Goal: Transaction & Acquisition: Purchase product/service

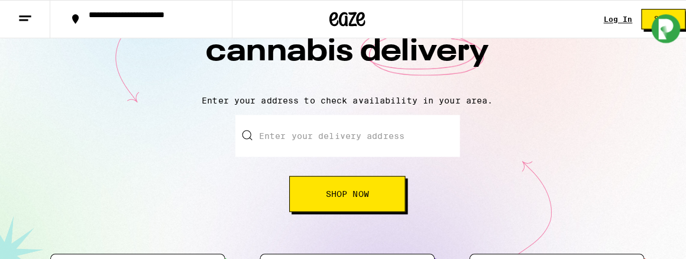
scroll to position [118, 0]
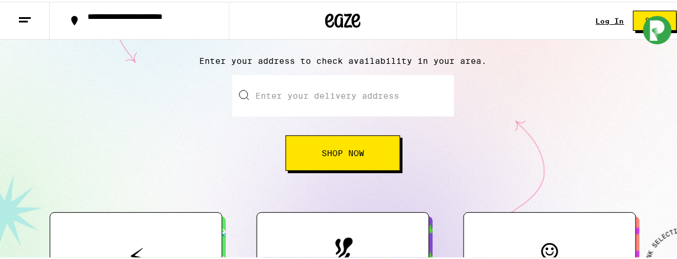
click at [304, 88] on input "Enter your delivery address" at bounding box center [343, 93] width 222 height 41
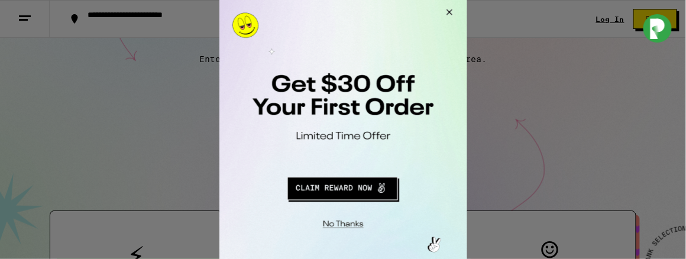
type input "1248"
click at [344, 197] on button "Redirect to URL" at bounding box center [342, 187] width 206 height 28
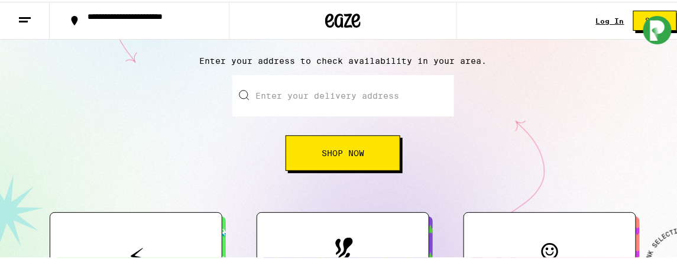
click at [256, 97] on input "Enter your delivery address" at bounding box center [343, 93] width 222 height 41
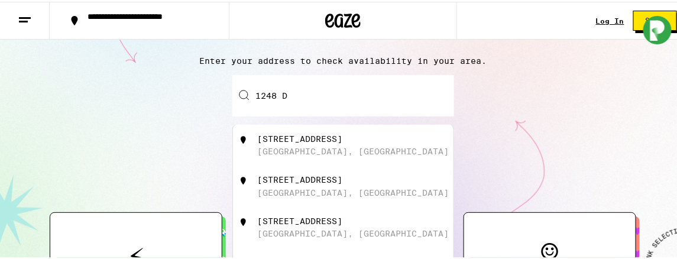
click at [332, 147] on div "[STREET_ADDRESS]" at bounding box center [362, 143] width 211 height 22
type input "[STREET_ADDRESS]"
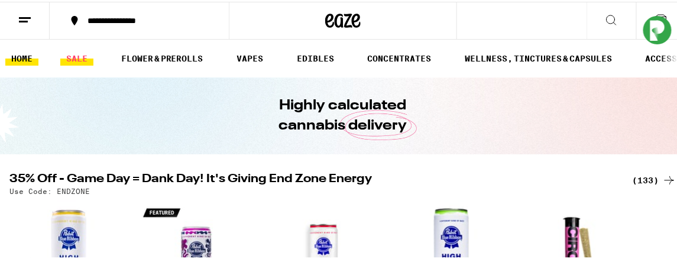
click at [84, 53] on link "SALE" at bounding box center [76, 57] width 33 height 14
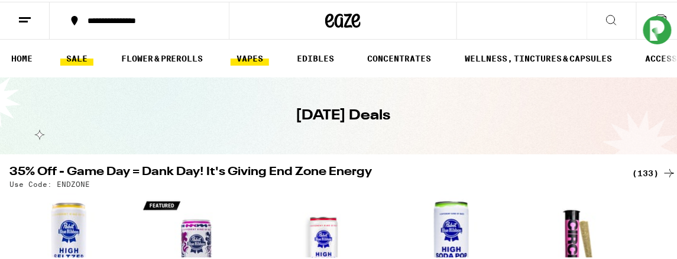
click at [254, 59] on link "VAPES" at bounding box center [249, 57] width 38 height 14
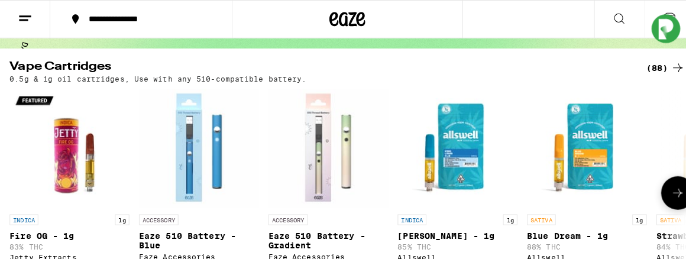
scroll to position [177, 0]
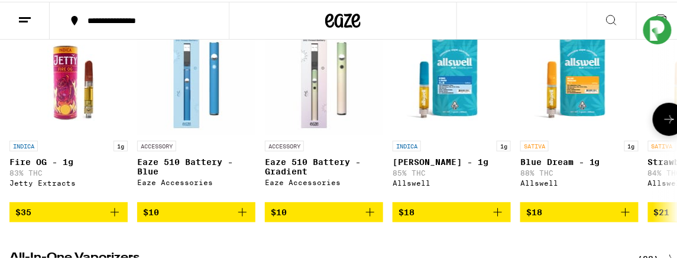
click at [300, 165] on p "Eaze 510 Battery - Gradient" at bounding box center [324, 164] width 118 height 19
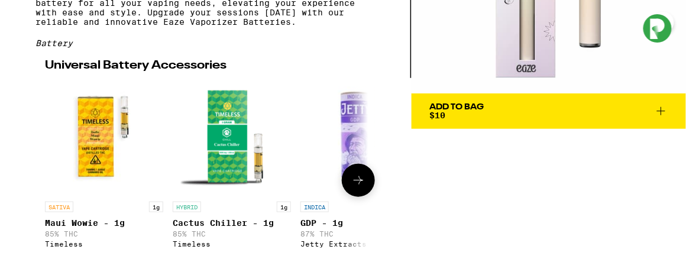
scroll to position [231, 0]
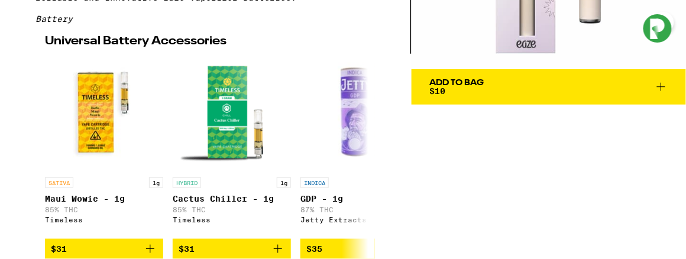
click at [454, 79] on div "Add To Bag" at bounding box center [456, 83] width 54 height 8
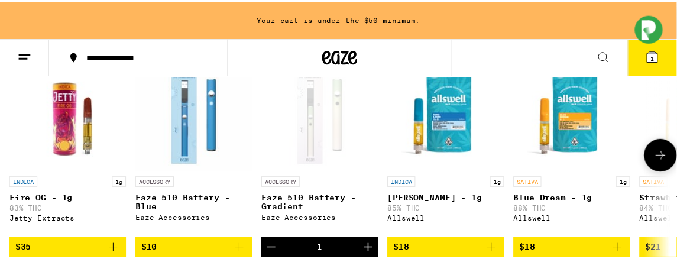
scroll to position [215, 0]
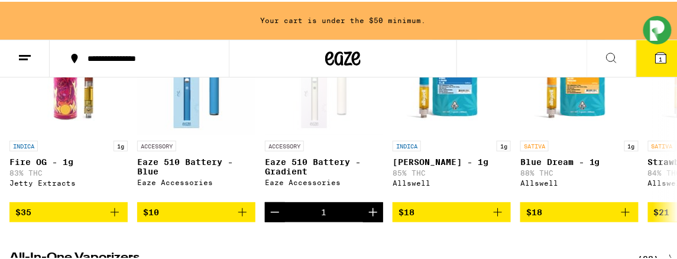
drag, startPoint x: 329, startPoint y: 242, endPoint x: 592, endPoint y: 51, distance: 324.5
click at [592, 51] on button at bounding box center [611, 56] width 50 height 37
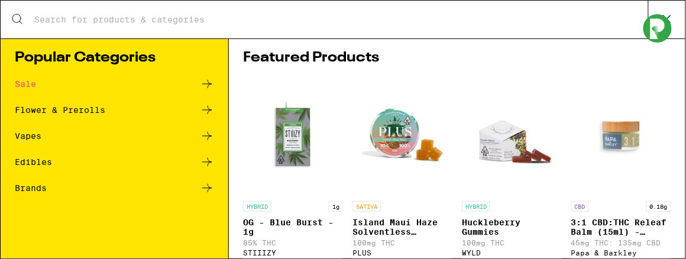
click at [28, 85] on div "Sale" at bounding box center [25, 84] width 21 height 8
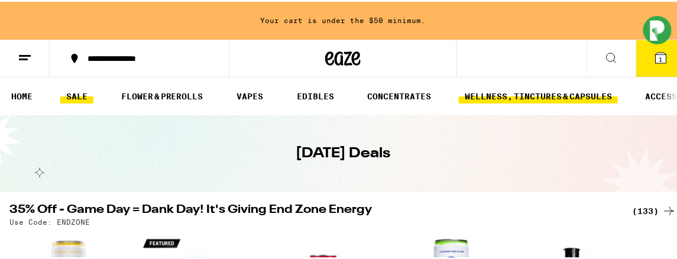
click at [544, 97] on link "WELLNESS, TINCTURES & CAPSULES" at bounding box center [538, 94] width 159 height 14
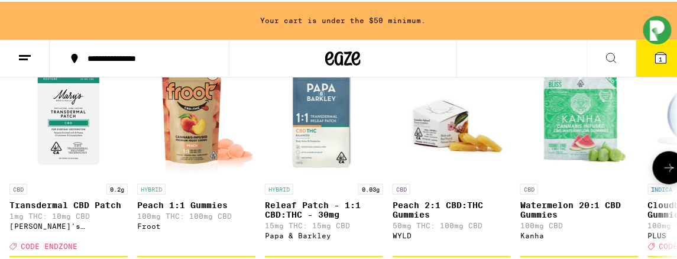
scroll to position [236, 0]
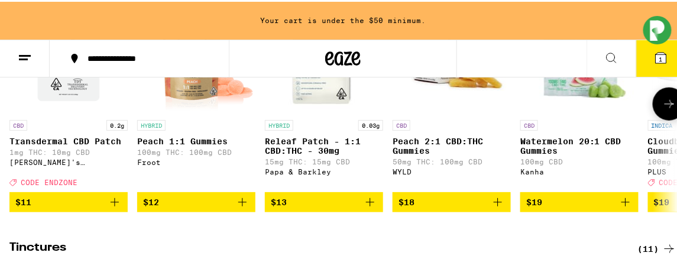
click at [662, 109] on icon at bounding box center [669, 102] width 14 height 14
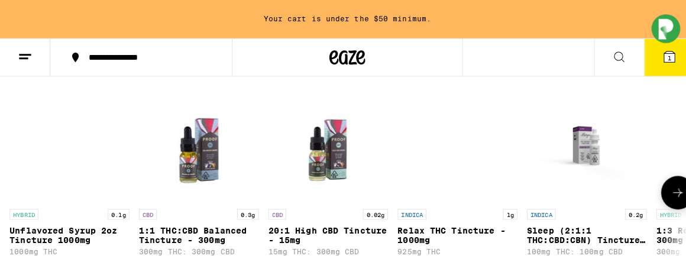
scroll to position [472, 0]
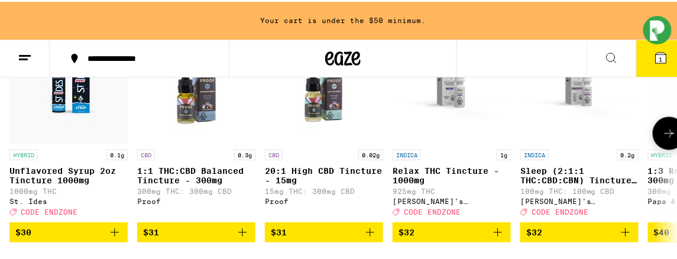
click at [457, 108] on img "Open page for Relax THC Tincture - 1000mg from Mary's Medicinals" at bounding box center [451, 83] width 118 height 118
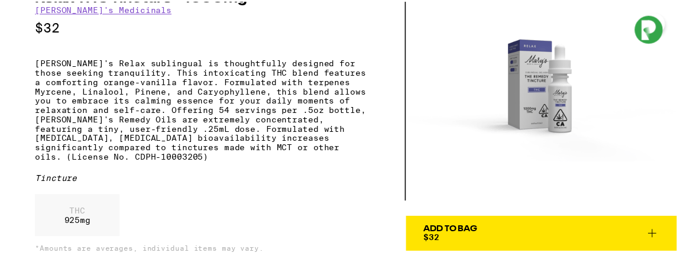
scroll to position [59, 0]
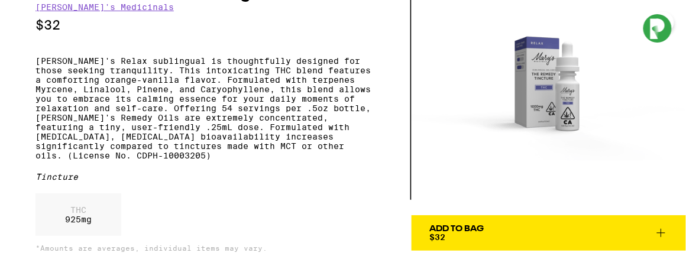
click at [444, 232] on div "Add To Bag $32" at bounding box center [456, 233] width 54 height 17
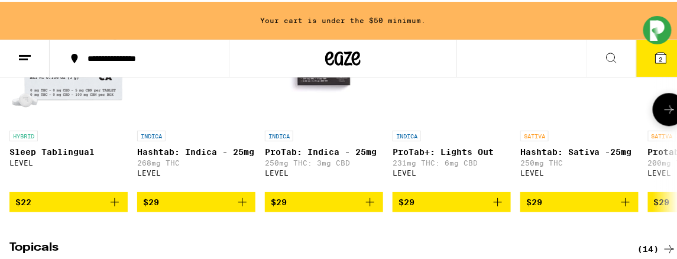
scroll to position [768, 0]
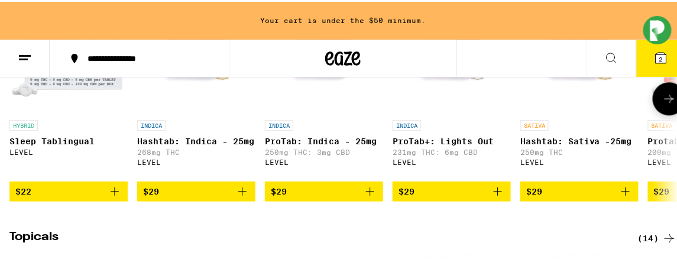
click at [662, 104] on icon at bounding box center [669, 97] width 14 height 14
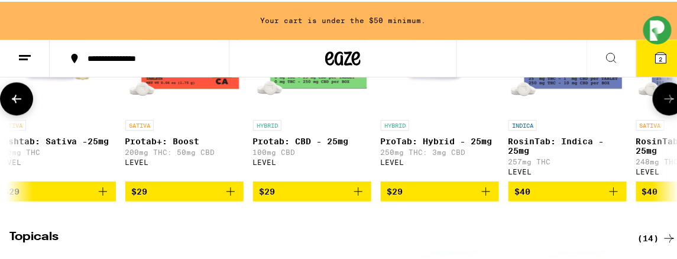
scroll to position [0, 529]
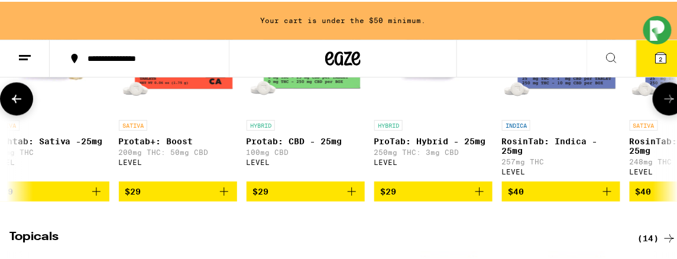
click at [665, 113] on button at bounding box center [668, 96] width 33 height 33
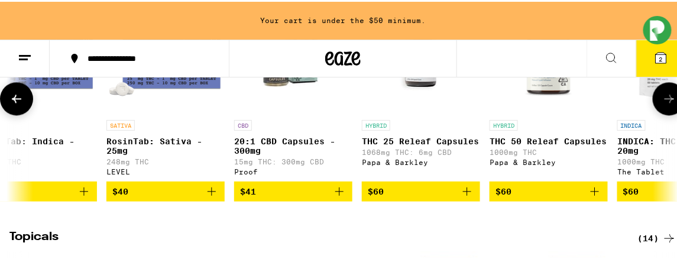
scroll to position [0, 1058]
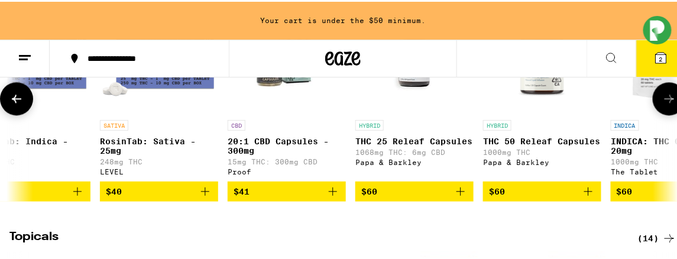
click at [667, 113] on button at bounding box center [668, 96] width 33 height 33
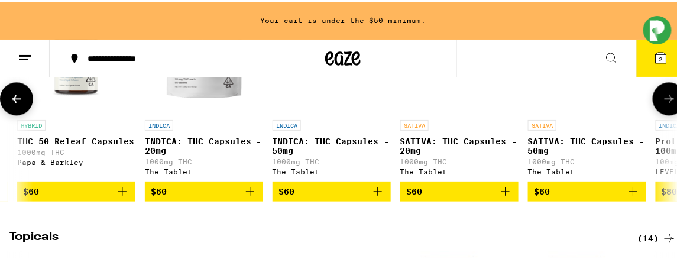
scroll to position [0, 1588]
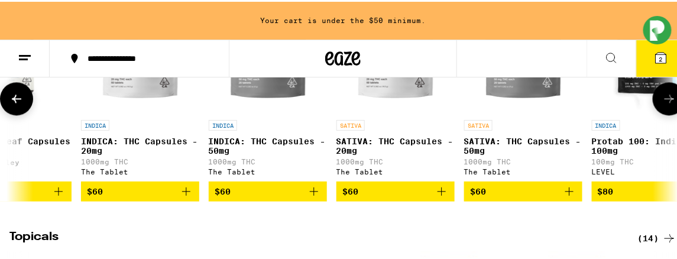
click at [667, 113] on button at bounding box center [668, 96] width 33 height 33
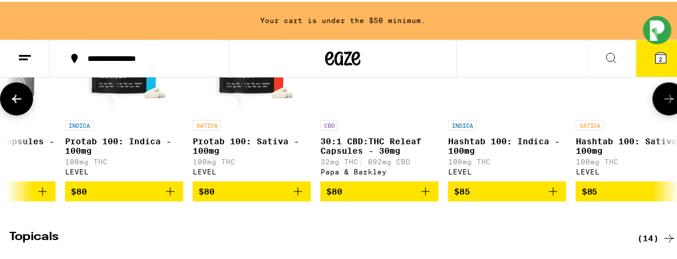
scroll to position [0, 2117]
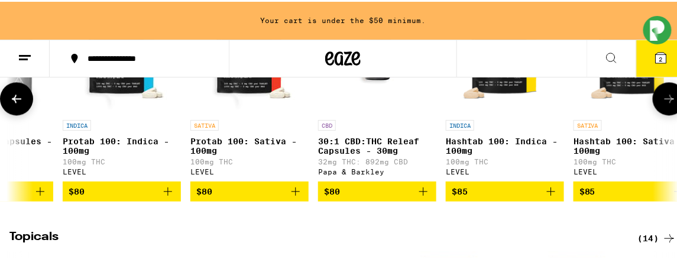
click at [667, 113] on button at bounding box center [668, 96] width 33 height 33
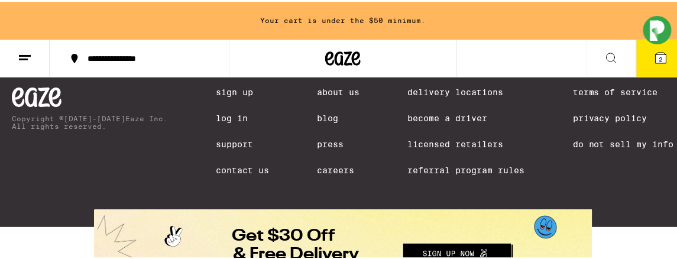
scroll to position [1508, 0]
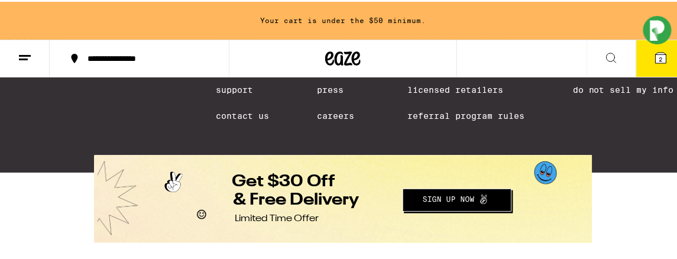
click at [413, 199] on button "Redirect to URL" at bounding box center [342, 197] width 498 height 86
click at [445, 199] on button "Redirect to URL" at bounding box center [342, 197] width 498 height 86
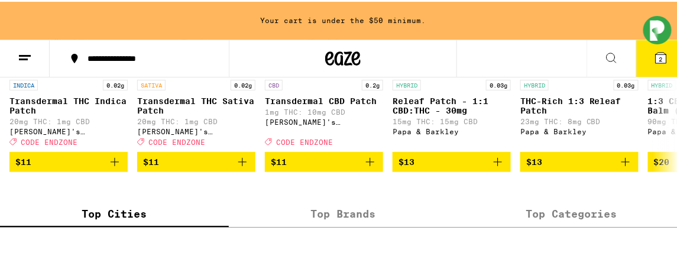
scroll to position [1063, 0]
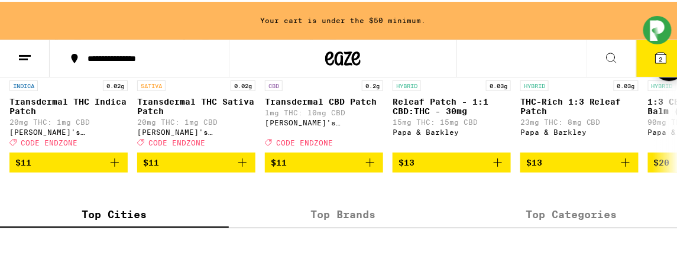
click at [662, 70] on icon at bounding box center [669, 63] width 14 height 14
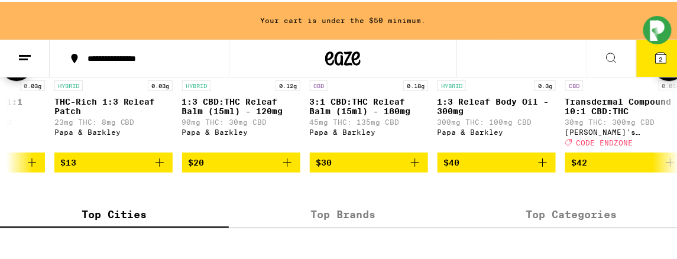
scroll to position [0, 529]
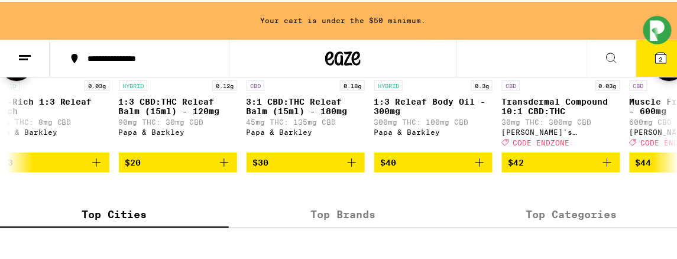
click at [652, 79] on div at bounding box center [668, 62] width 33 height 33
click at [391, 19] on div "Your cart is under the $50 minimum." at bounding box center [343, 19] width 686 height 38
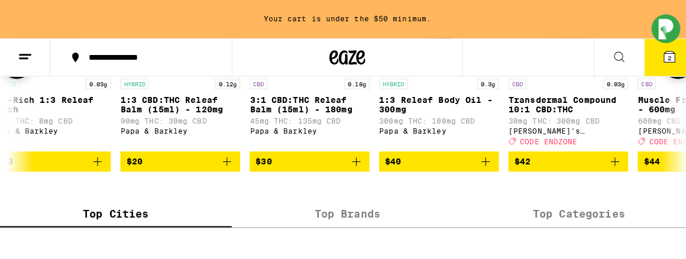
scroll to position [1063, 0]
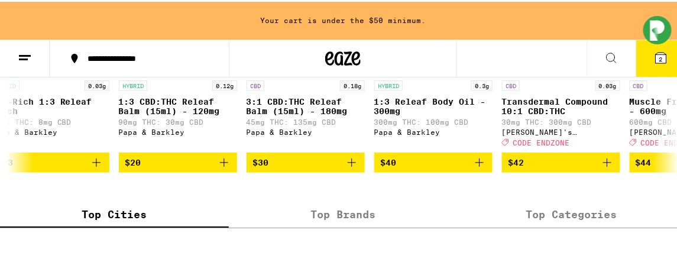
click at [655, 60] on icon at bounding box center [660, 56] width 11 height 11
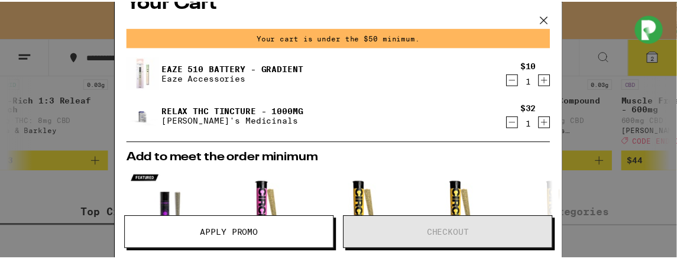
scroll to position [59, 0]
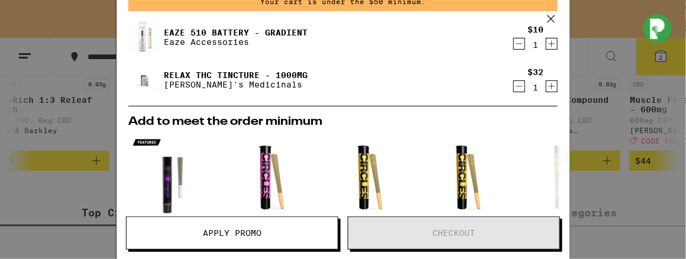
click at [211, 231] on span "Apply Promo" at bounding box center [232, 233] width 59 height 8
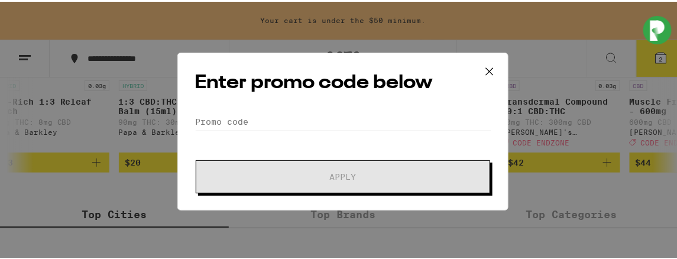
click at [245, 199] on div "Enter promo code below Promo Code Apply" at bounding box center [342, 130] width 331 height 158
drag, startPoint x: 301, startPoint y: 176, endPoint x: 244, endPoint y: 247, distance: 90.8
click at [244, 247] on div "Enter promo code below Promo Code Apply" at bounding box center [343, 129] width 686 height 259
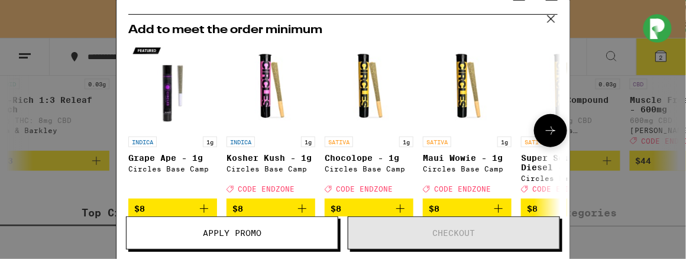
scroll to position [177, 0]
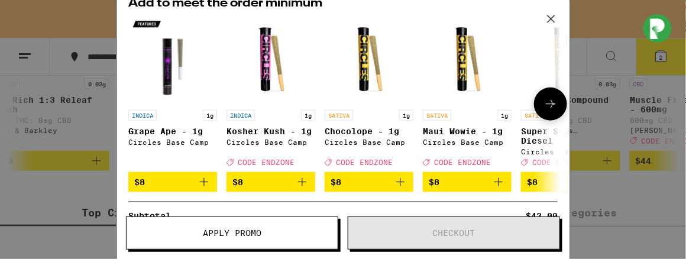
click at [543, 111] on icon at bounding box center [550, 104] width 14 height 14
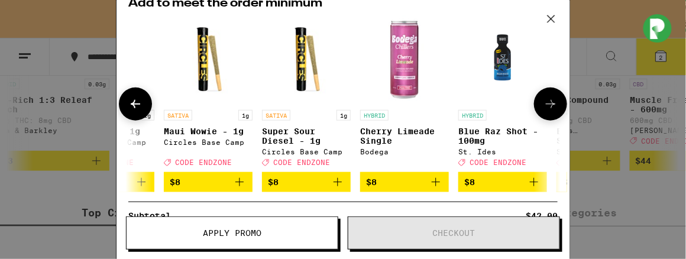
scroll to position [0, 291]
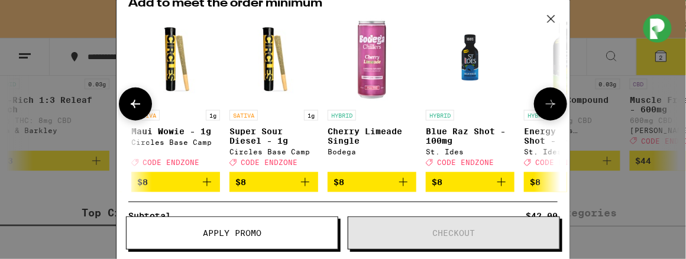
click at [167, 133] on p "Maui Wowie - 1g" at bounding box center [175, 130] width 89 height 9
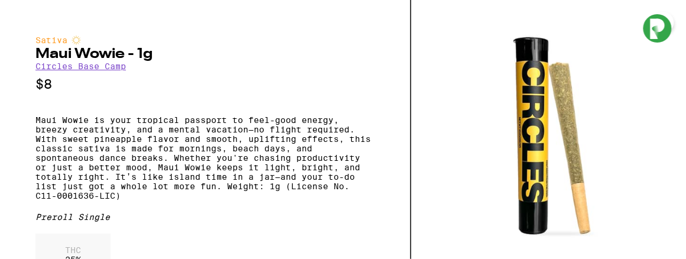
scroll to position [59, 0]
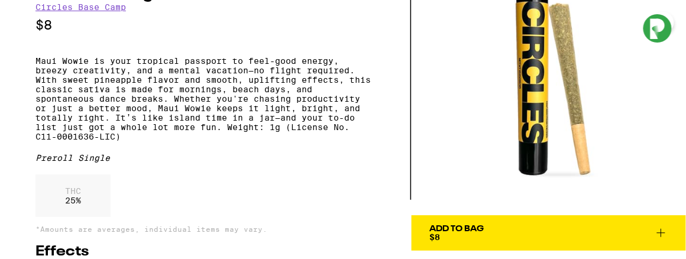
click at [471, 225] on div "Add To Bag" at bounding box center [456, 229] width 54 height 8
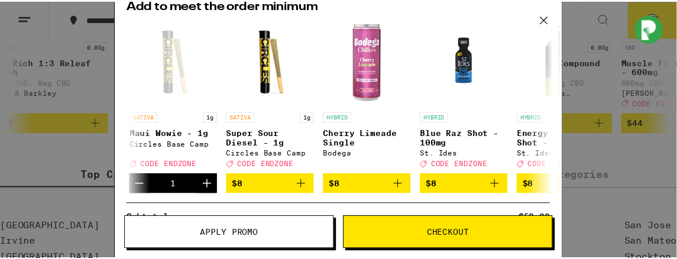
scroll to position [178, 0]
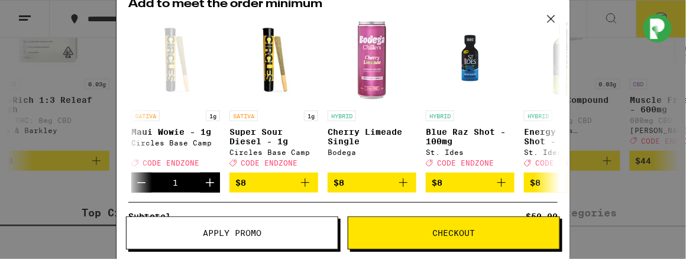
click at [226, 235] on span "Apply Promo" at bounding box center [232, 233] width 59 height 8
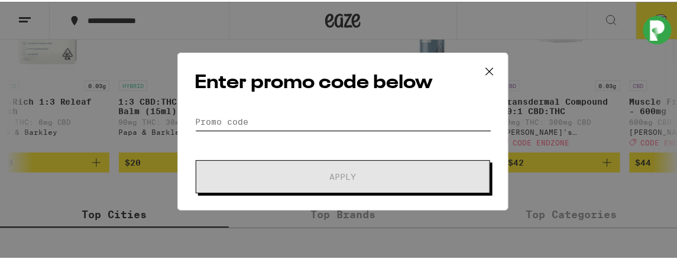
drag, startPoint x: 280, startPoint y: 169, endPoint x: 228, endPoint y: 128, distance: 66.5
click at [227, 129] on form "Promo Code Apply" at bounding box center [342, 151] width 297 height 80
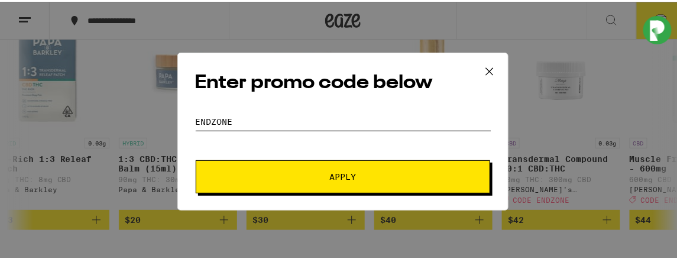
scroll to position [967, 0]
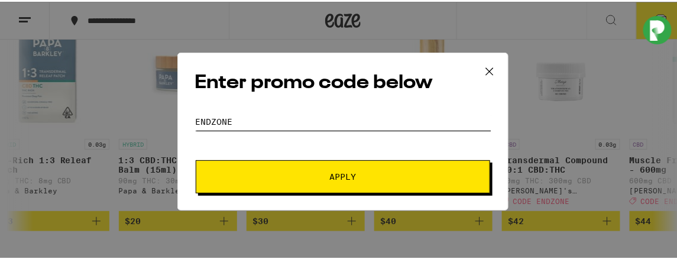
type input "ENDZONE"
click at [330, 177] on span "Apply" at bounding box center [343, 175] width 27 height 8
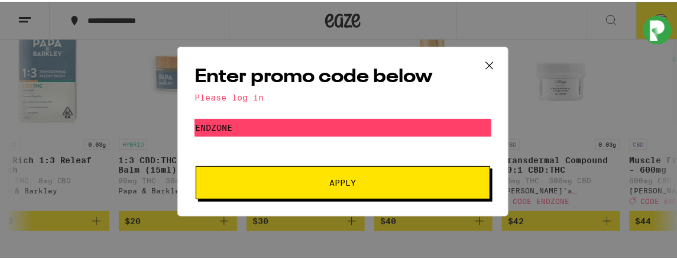
click at [334, 178] on span "Apply" at bounding box center [343, 181] width 27 height 8
drag, startPoint x: 332, startPoint y: 181, endPoint x: 351, endPoint y: 191, distance: 21.7
drag, startPoint x: 351, startPoint y: 191, endPoint x: 297, endPoint y: 137, distance: 76.9
click at [296, 138] on form "Promo Code ENDZONE Apply" at bounding box center [342, 157] width 297 height 80
drag, startPoint x: 326, startPoint y: 183, endPoint x: 316, endPoint y: 178, distance: 11.1
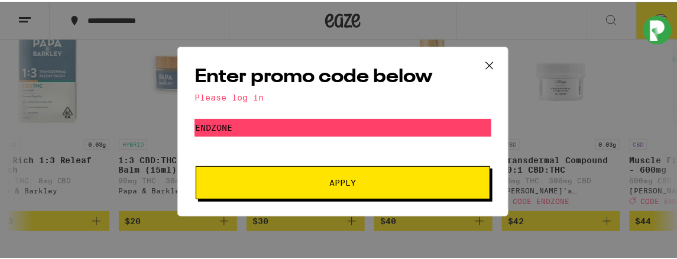
click at [316, 179] on span "Apply" at bounding box center [342, 181] width 213 height 8
click at [316, 178] on span "Apply" at bounding box center [342, 181] width 213 height 8
click at [330, 179] on span "Apply" at bounding box center [343, 181] width 27 height 8
click at [330, 180] on span "Apply" at bounding box center [343, 181] width 27 height 8
click at [324, 183] on span "Apply" at bounding box center [342, 181] width 213 height 8
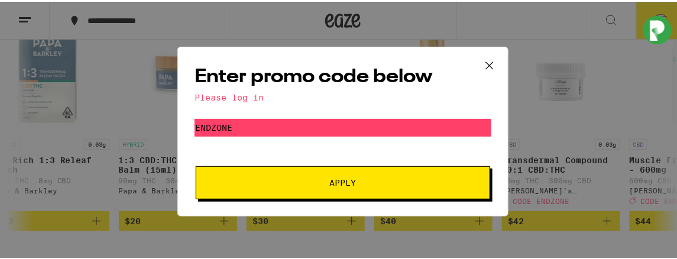
drag, startPoint x: 326, startPoint y: 183, endPoint x: 323, endPoint y: 177, distance: 6.9
click at [323, 178] on span "Apply" at bounding box center [342, 181] width 213 height 8
click at [323, 176] on button "Apply" at bounding box center [343, 180] width 294 height 33
click at [323, 174] on button "Apply" at bounding box center [343, 180] width 294 height 33
drag, startPoint x: 321, startPoint y: 177, endPoint x: 358, endPoint y: 200, distance: 42.8
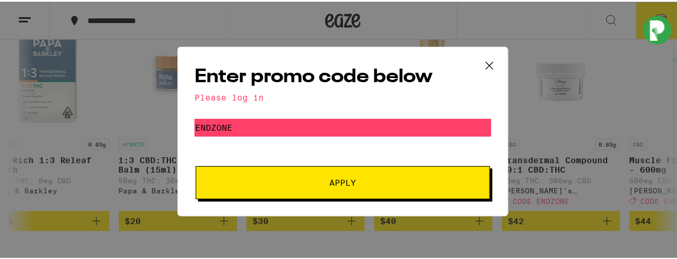
click at [328, 180] on button "Apply" at bounding box center [343, 180] width 294 height 33
drag, startPoint x: 243, startPoint y: 98, endPoint x: 238, endPoint y: 104, distance: 8.0
click at [242, 100] on div "Please log in" at bounding box center [342, 95] width 297 height 9
click at [211, 126] on input "ENDZONE" at bounding box center [342, 126] width 297 height 18
click at [345, 181] on span "Apply" at bounding box center [343, 181] width 27 height 8
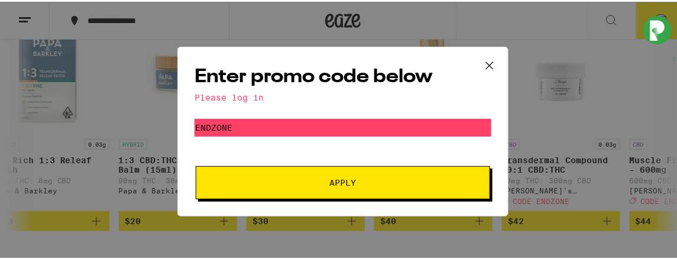
click at [516, 59] on div "Enter promo code below Please log in Promo Code ENDZONE Apply" at bounding box center [343, 129] width 686 height 259
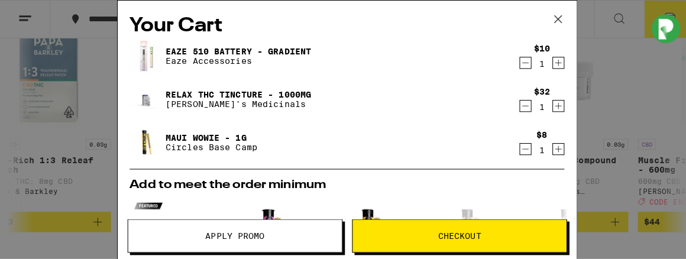
scroll to position [1025, 0]
